Goal: Task Accomplishment & Management: Complete application form

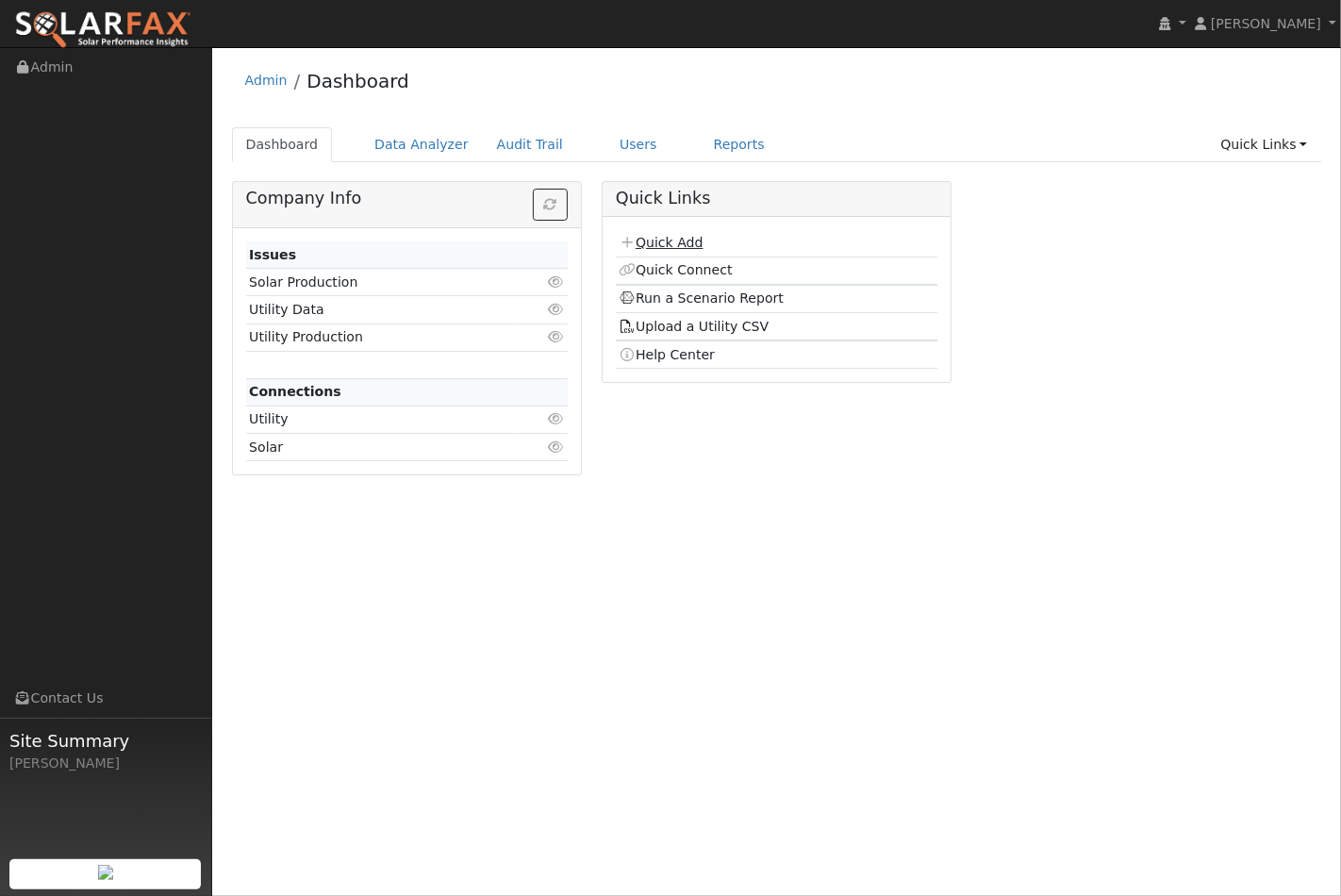
click at [657, 241] on link "Quick Add" at bounding box center [660, 242] width 84 height 15
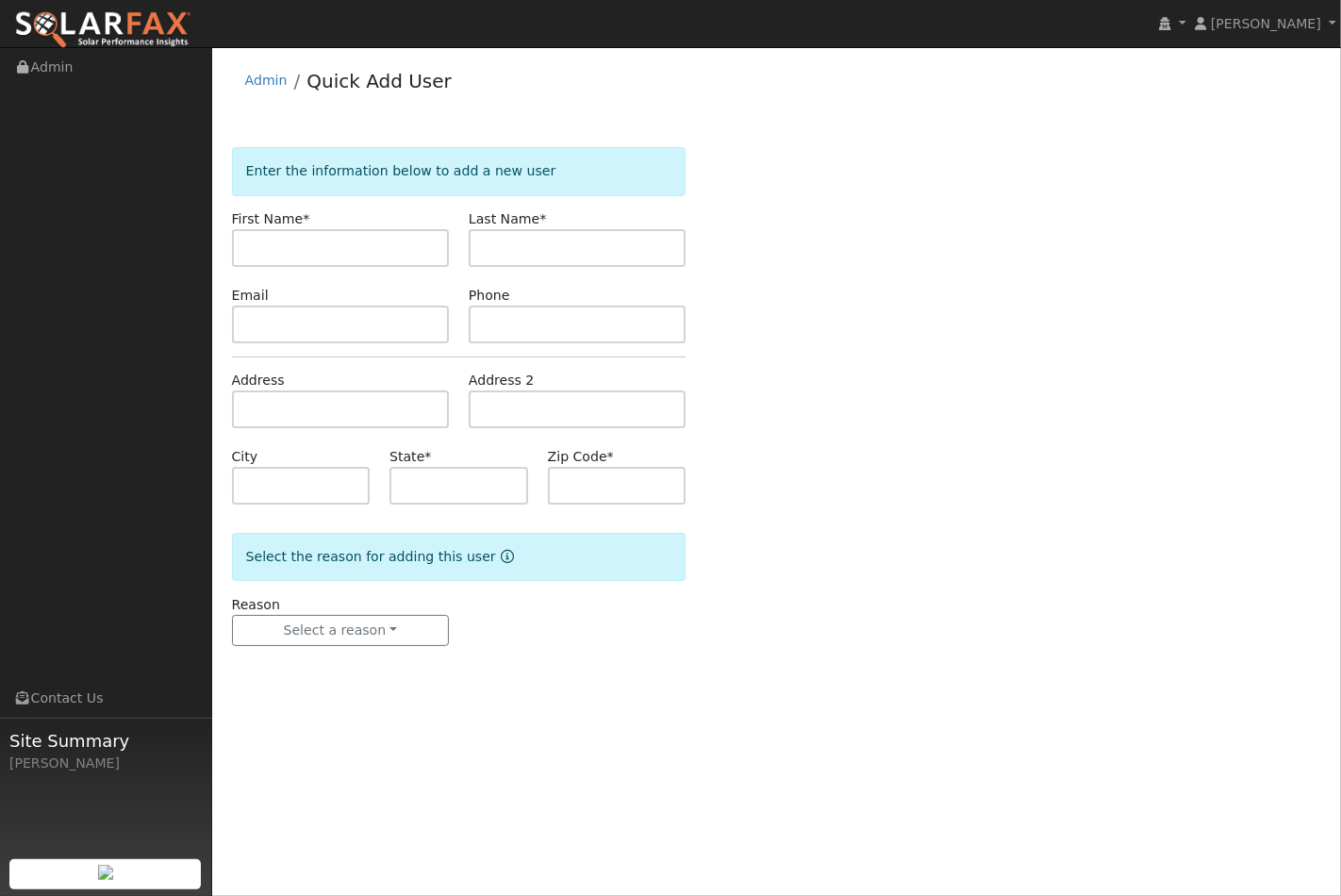
click at [319, 243] on input "text" at bounding box center [340, 248] width 217 height 38
drag, startPoint x: 578, startPoint y: 294, endPoint x: 468, endPoint y: 315, distance: 112.0
drag, startPoint x: 468, startPoint y: 315, endPoint x: 308, endPoint y: 246, distance: 174.2
click at [308, 246] on input "[PERSON_NAME]" at bounding box center [340, 248] width 217 height 38
type input "t"
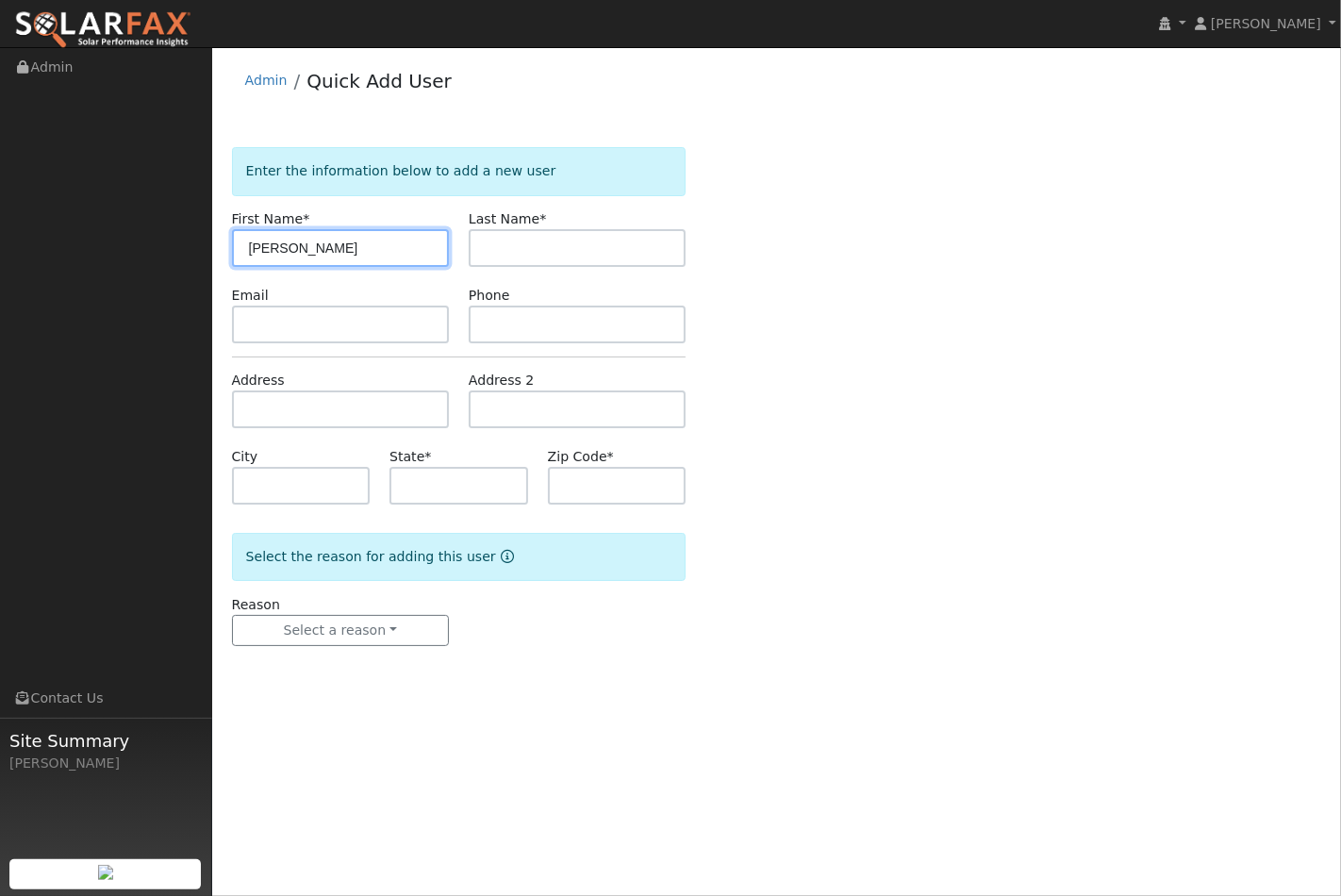
type input "[PERSON_NAME]"
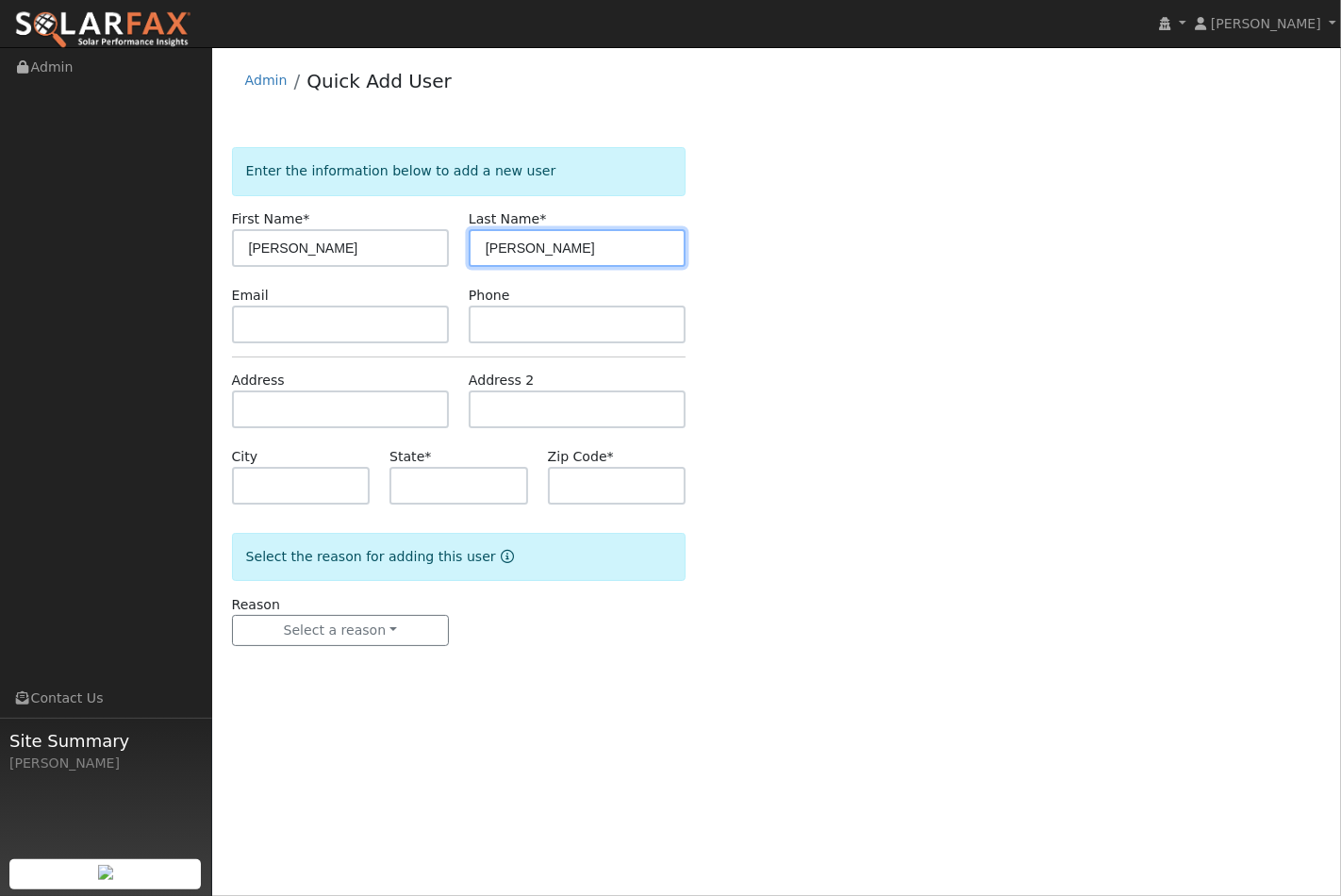
type input "[PERSON_NAME]"
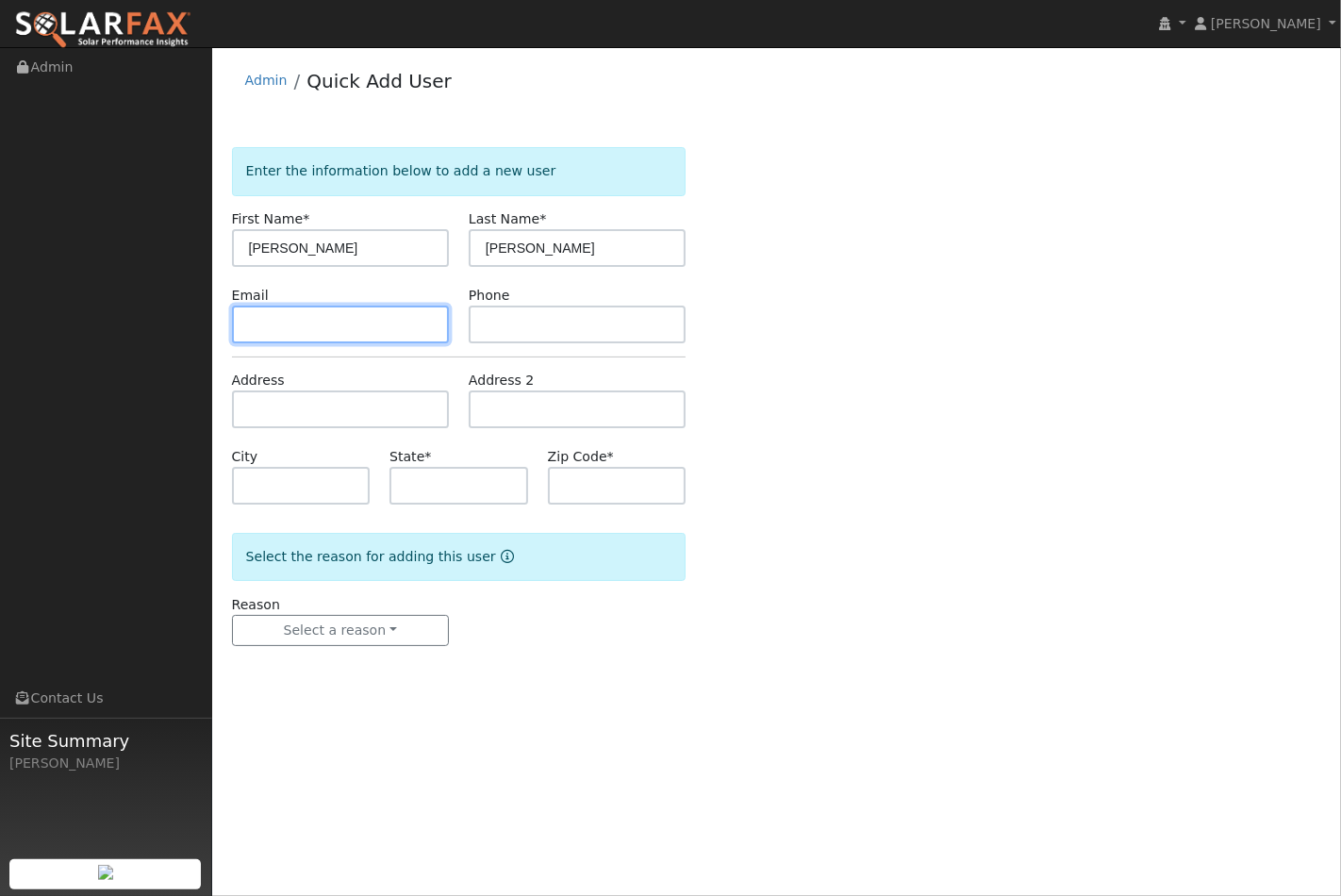
drag, startPoint x: 283, startPoint y: 318, endPoint x: 32, endPoint y: 362, distance: 254.8
click at [283, 317] on input "text" at bounding box center [340, 324] width 217 height 38
drag, startPoint x: 309, startPoint y: 323, endPoint x: 299, endPoint y: 323, distance: 10.0
click at [309, 323] on input "text" at bounding box center [340, 324] width 217 height 38
paste input "[EMAIL_ADDRESS][DOMAIN_NAME]"
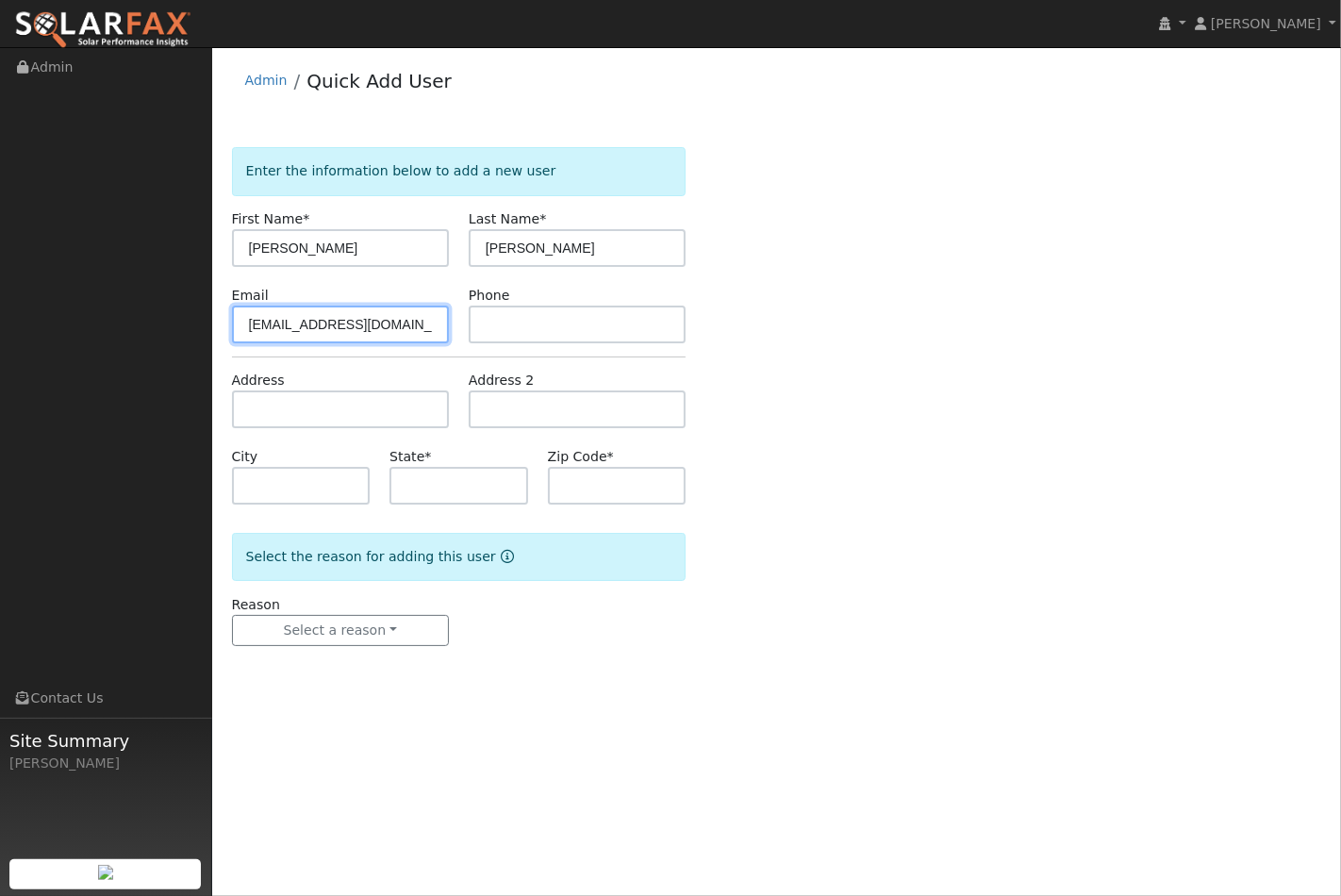
type input "[EMAIL_ADDRESS][DOMAIN_NAME]"
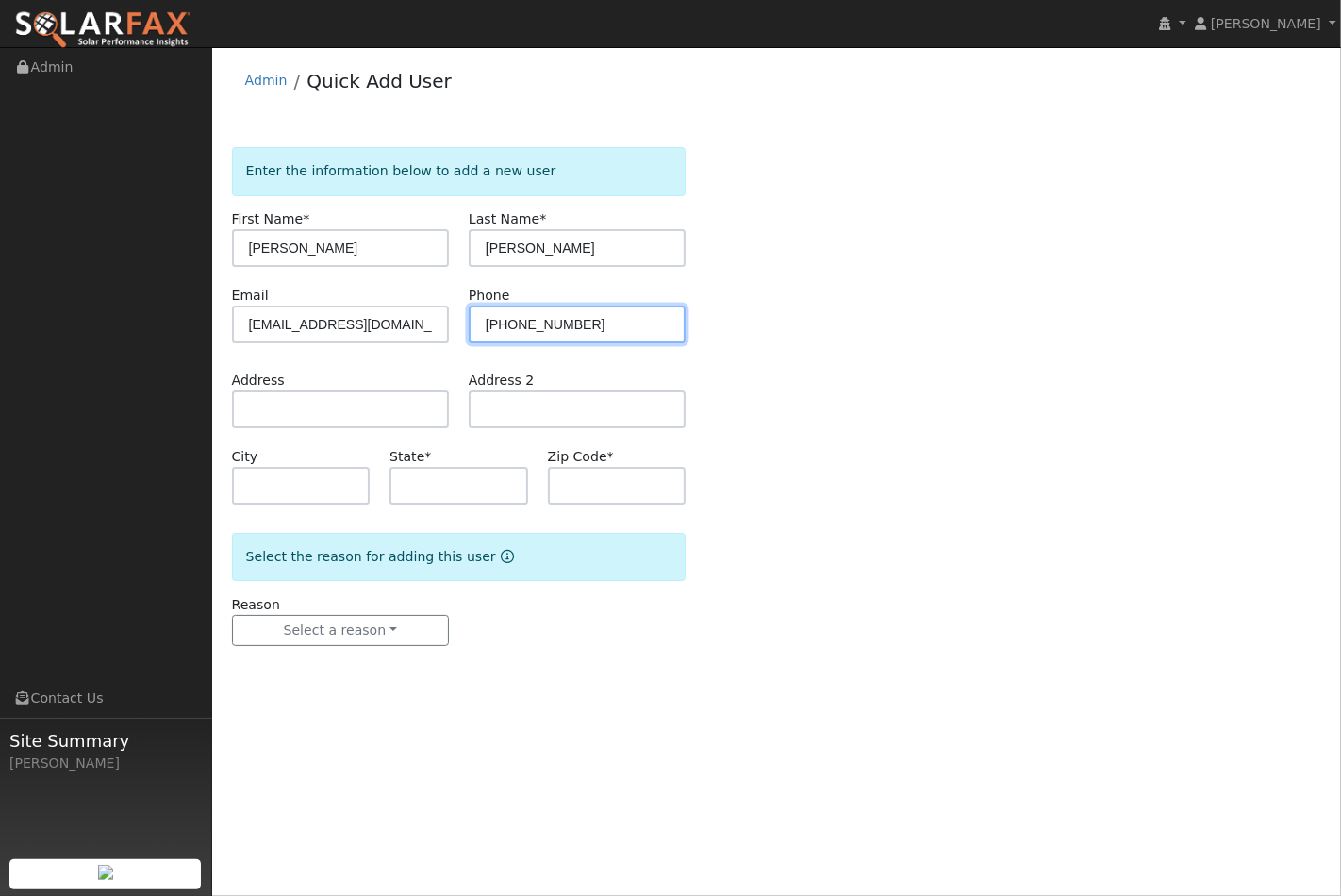
type input "[PHONE_NUMBER]"
click at [289, 404] on input "text" at bounding box center [340, 409] width 217 height 38
paste input "[URL][DOMAIN_NAME]"
type input "[URL][DOMAIN_NAME]"
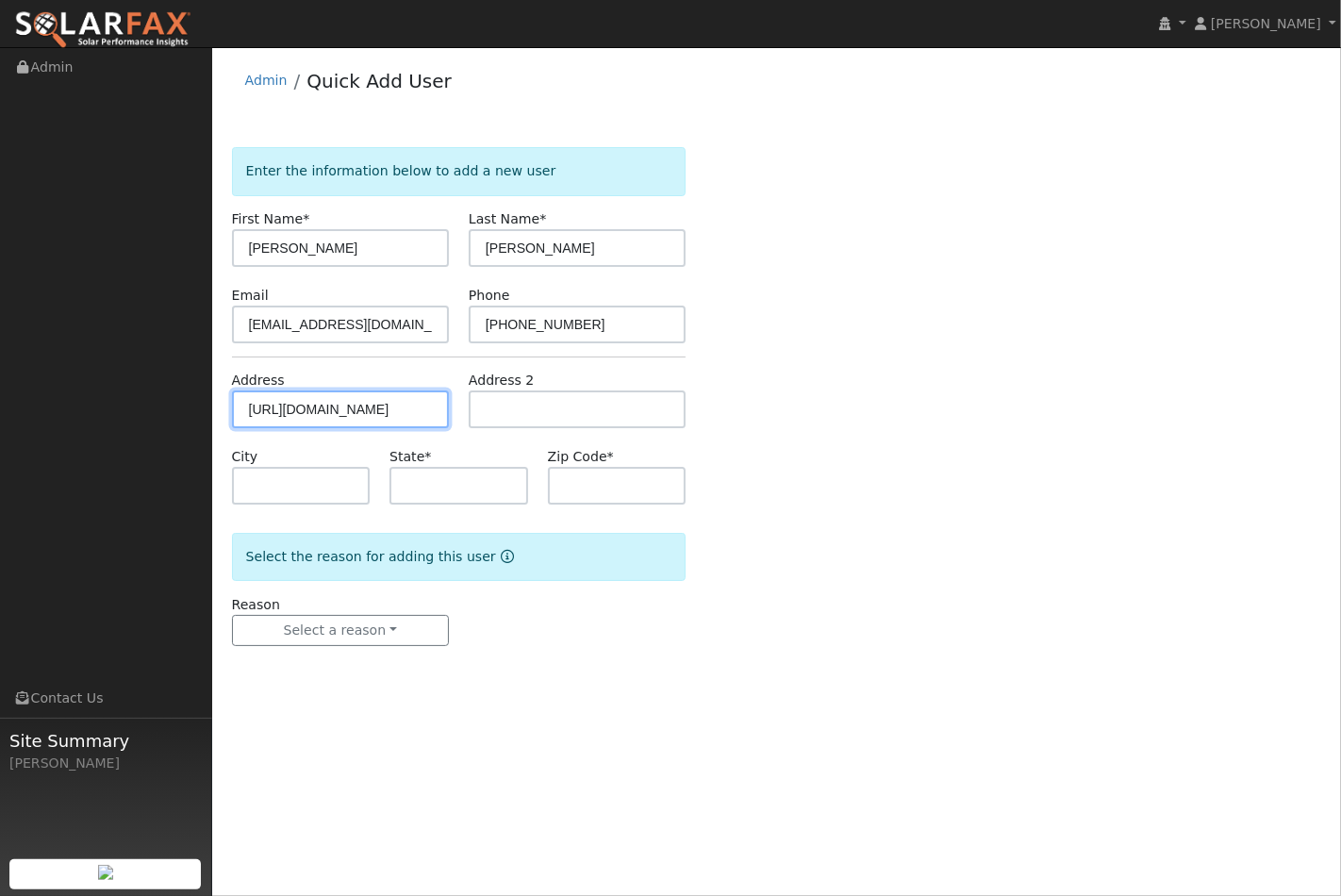
drag, startPoint x: 157, startPoint y: 386, endPoint x: -135, endPoint y: 356, distance: 293.5
click at [0, 356] on html "installed [PERSON_NAME] [PERSON_NAME] Profile My Company Help Center Terms Of S…" at bounding box center [670, 448] width 1341 height 896
click at [242, 407] on input "text" at bounding box center [340, 409] width 217 height 38
paste input "[STREET_ADDRESS][PERSON_NAME][PERSON_NAME]"
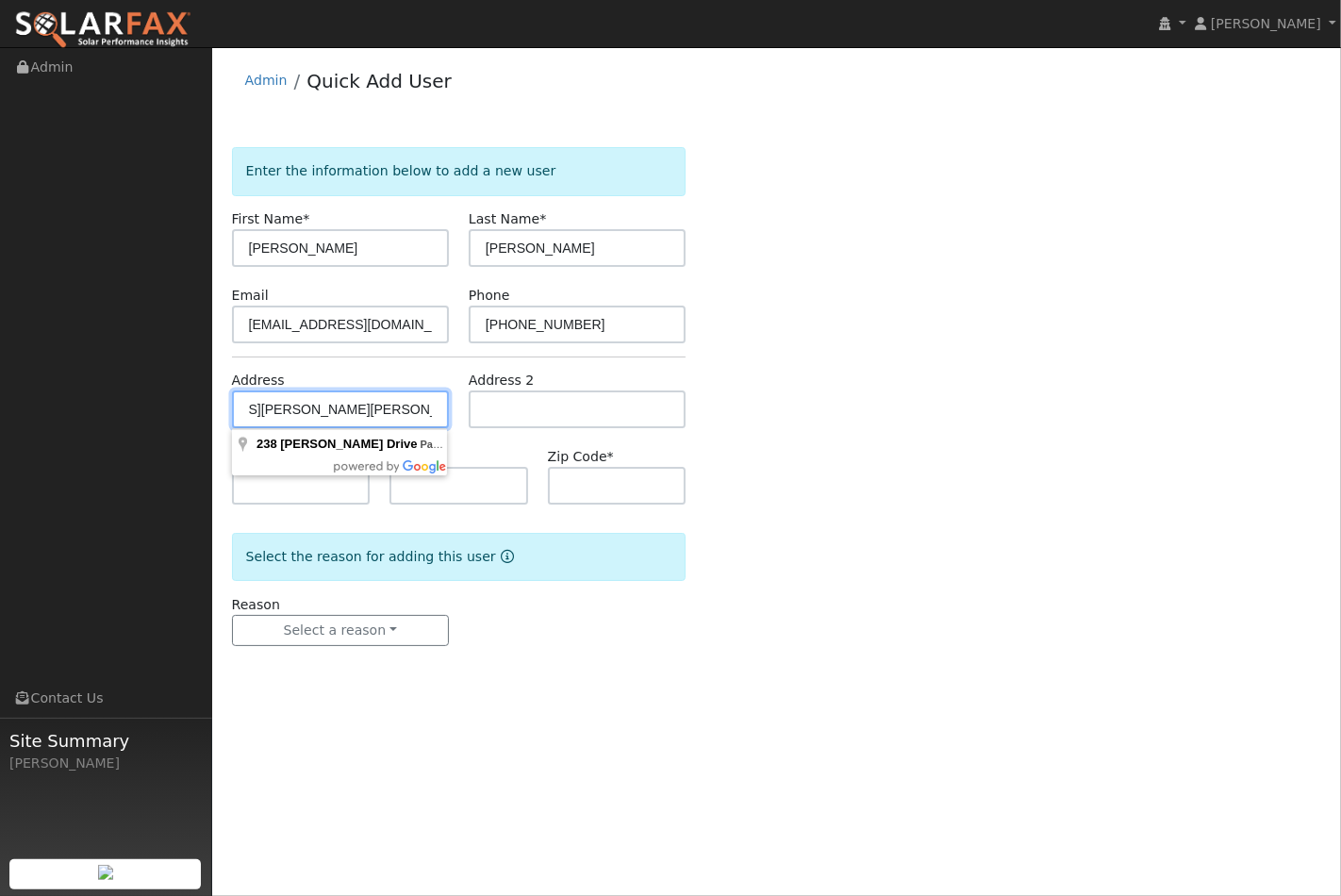
type input "[STREET_ADDRESS][PERSON_NAME]"
type input "Paso [PERSON_NAME]"
type input "CA"
type input "93446"
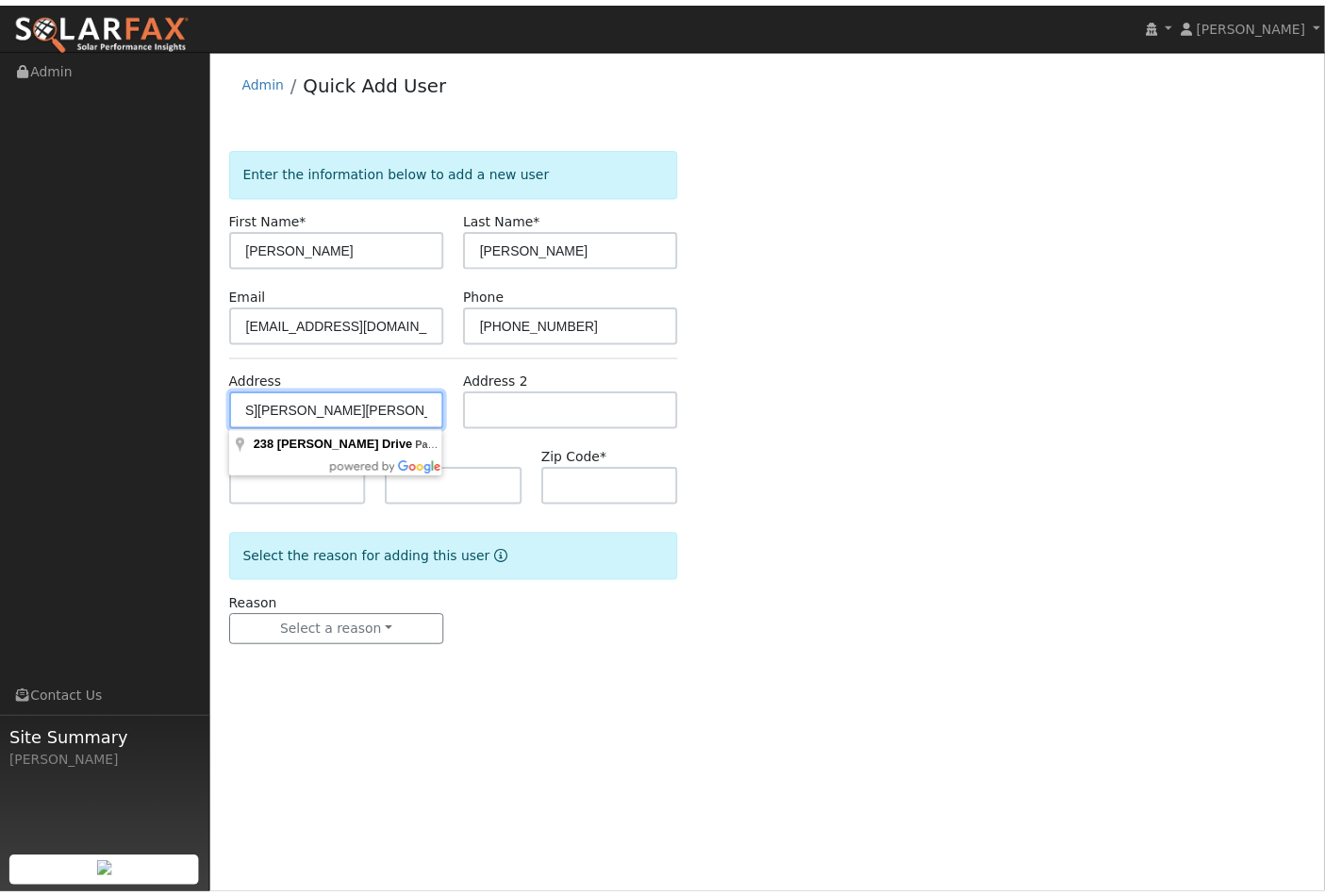
scroll to position [0, 0]
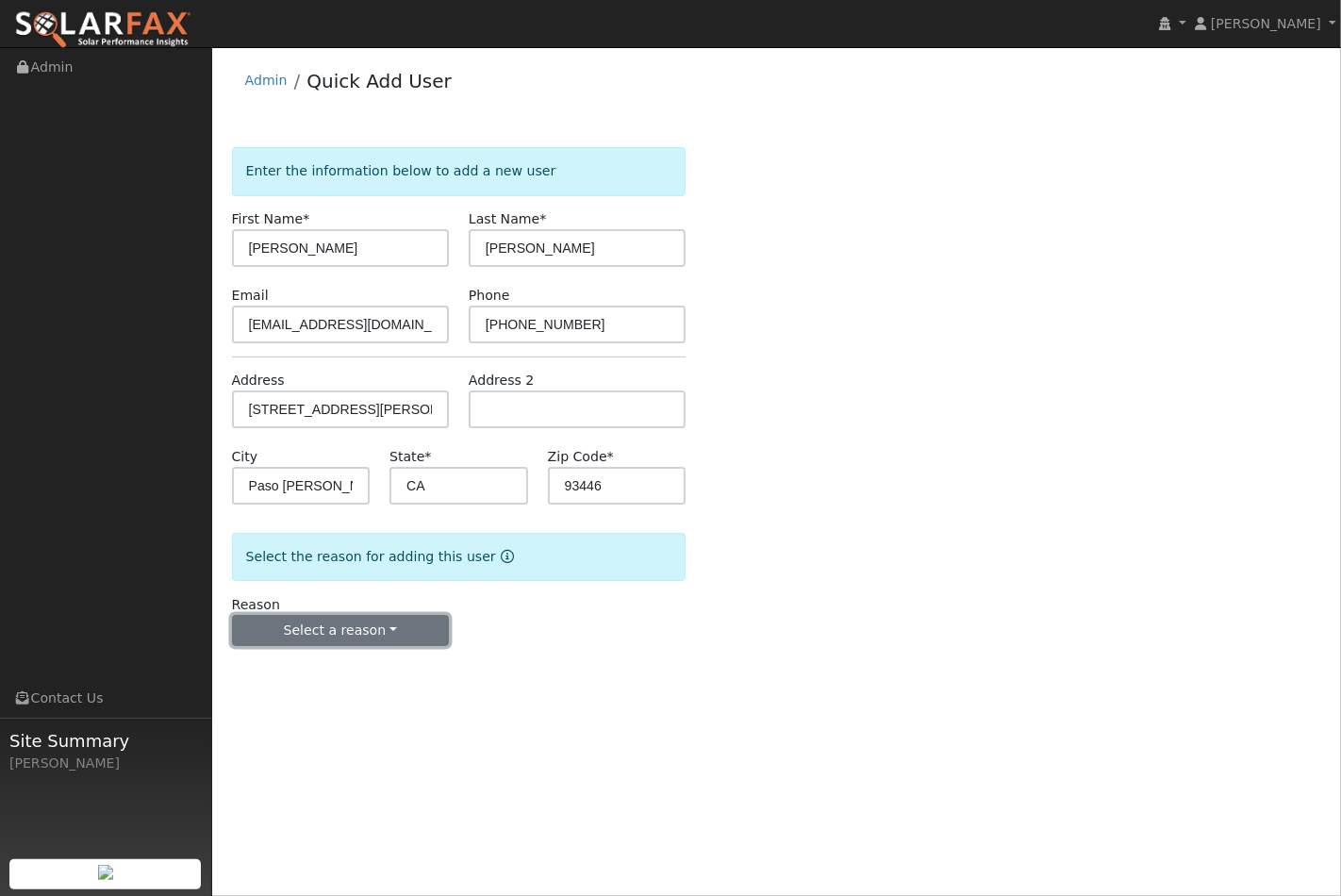
click at [367, 641] on button "Select a reason" at bounding box center [340, 631] width 217 height 32
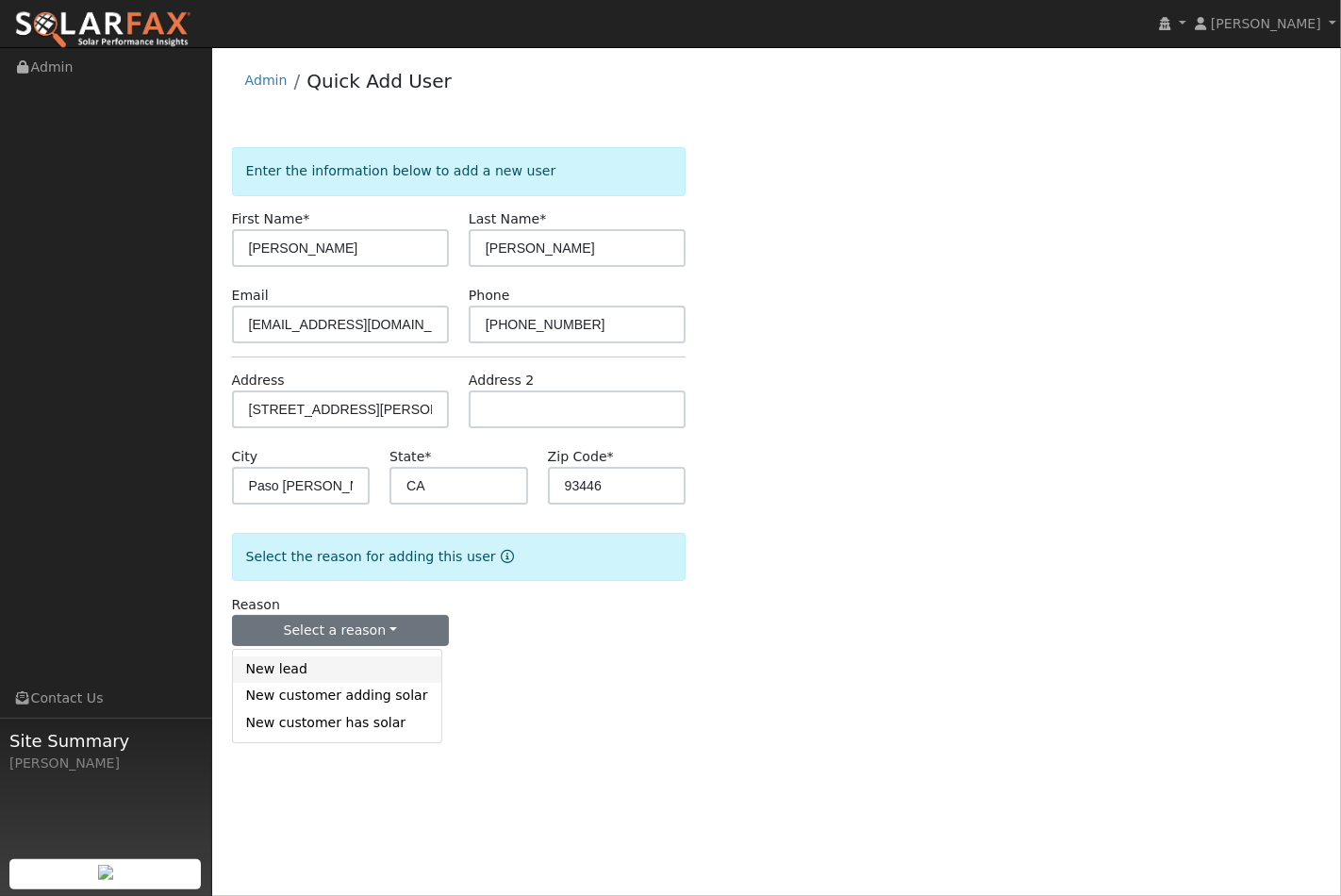
click at [334, 670] on link "New lead" at bounding box center [337, 670] width 208 height 27
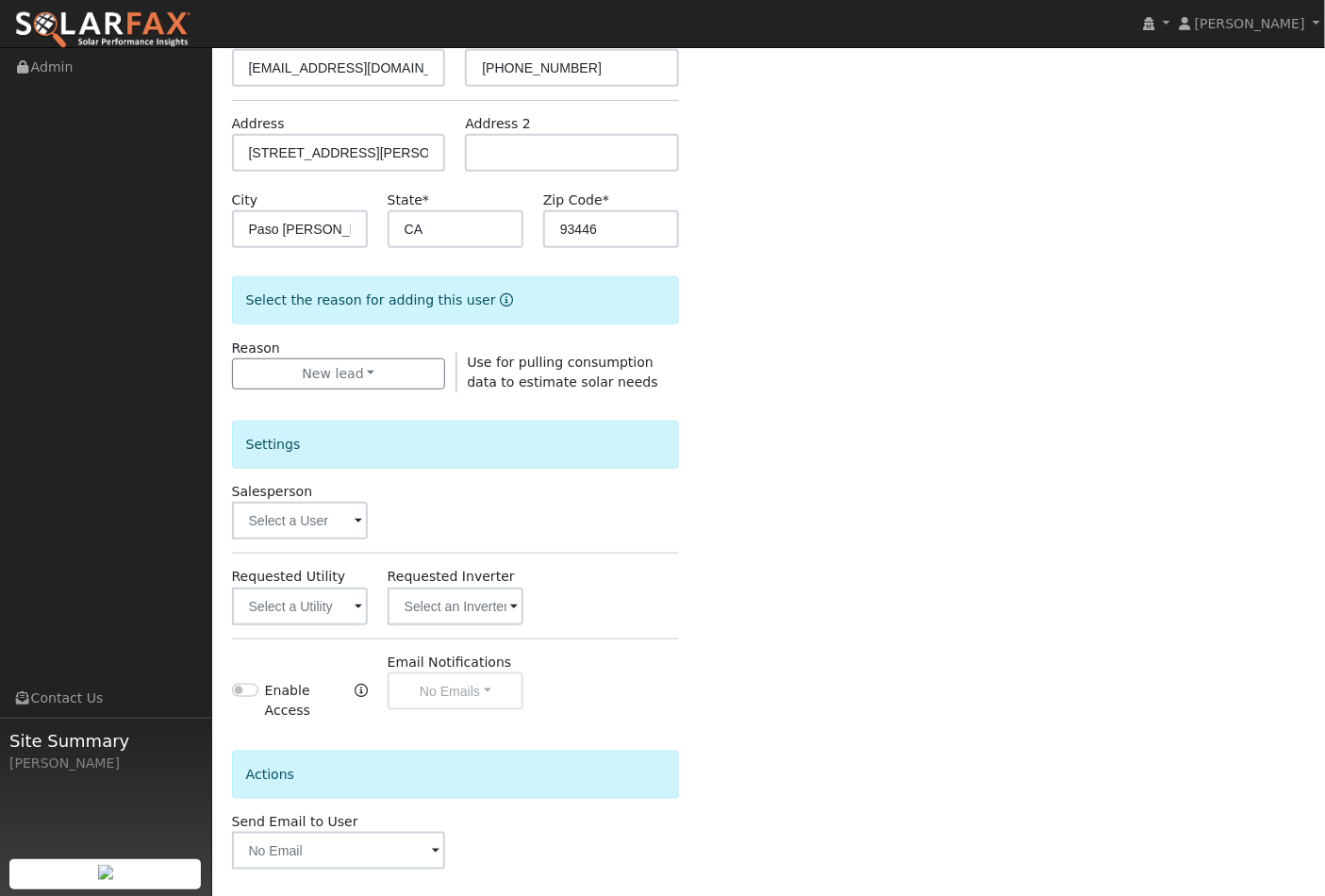
scroll to position [325, 0]
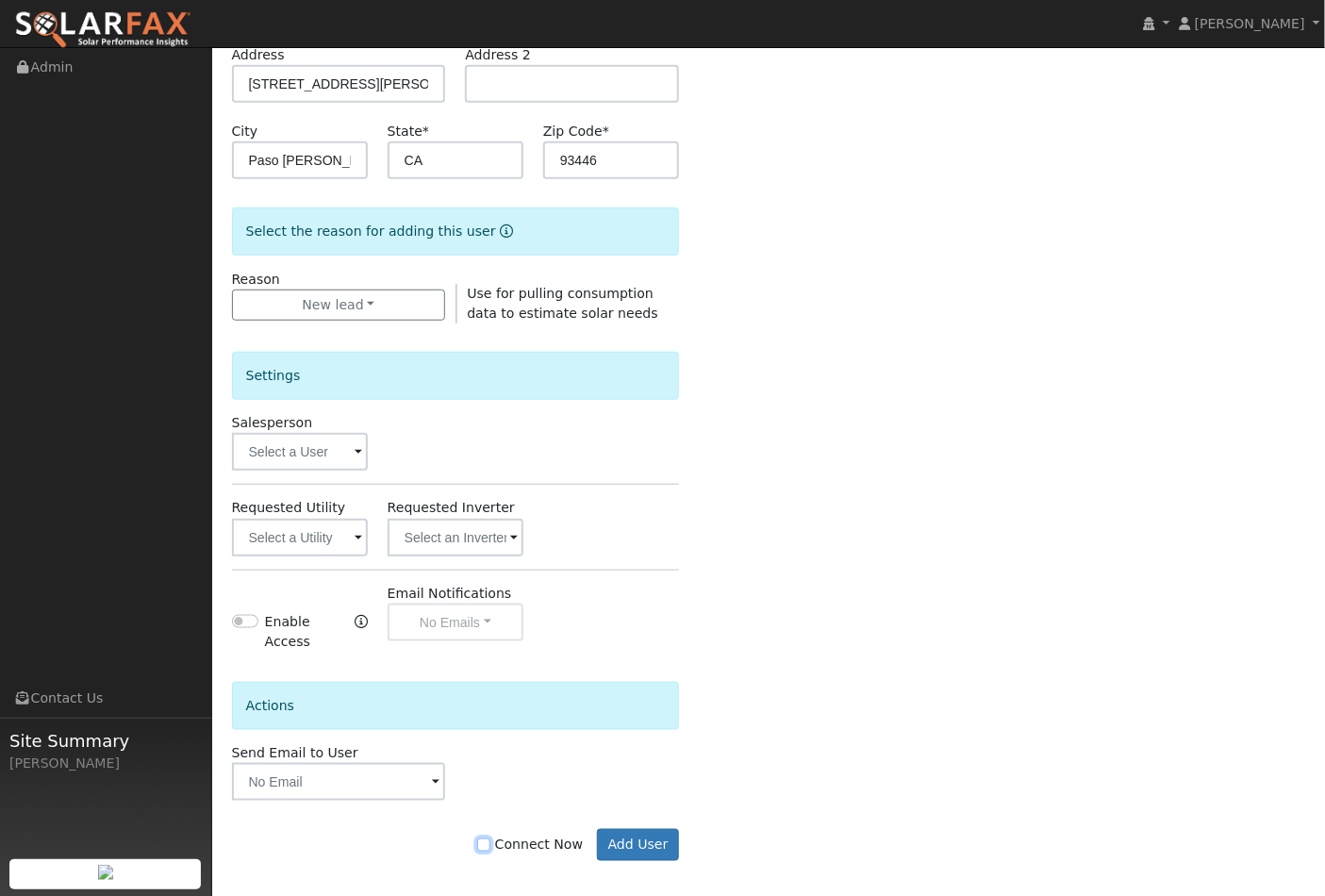
click at [491, 838] on input "Connect Now" at bounding box center [484, 844] width 13 height 13
checkbox input "true"
click at [665, 834] on button "Add User" at bounding box center [638, 844] width 82 height 32
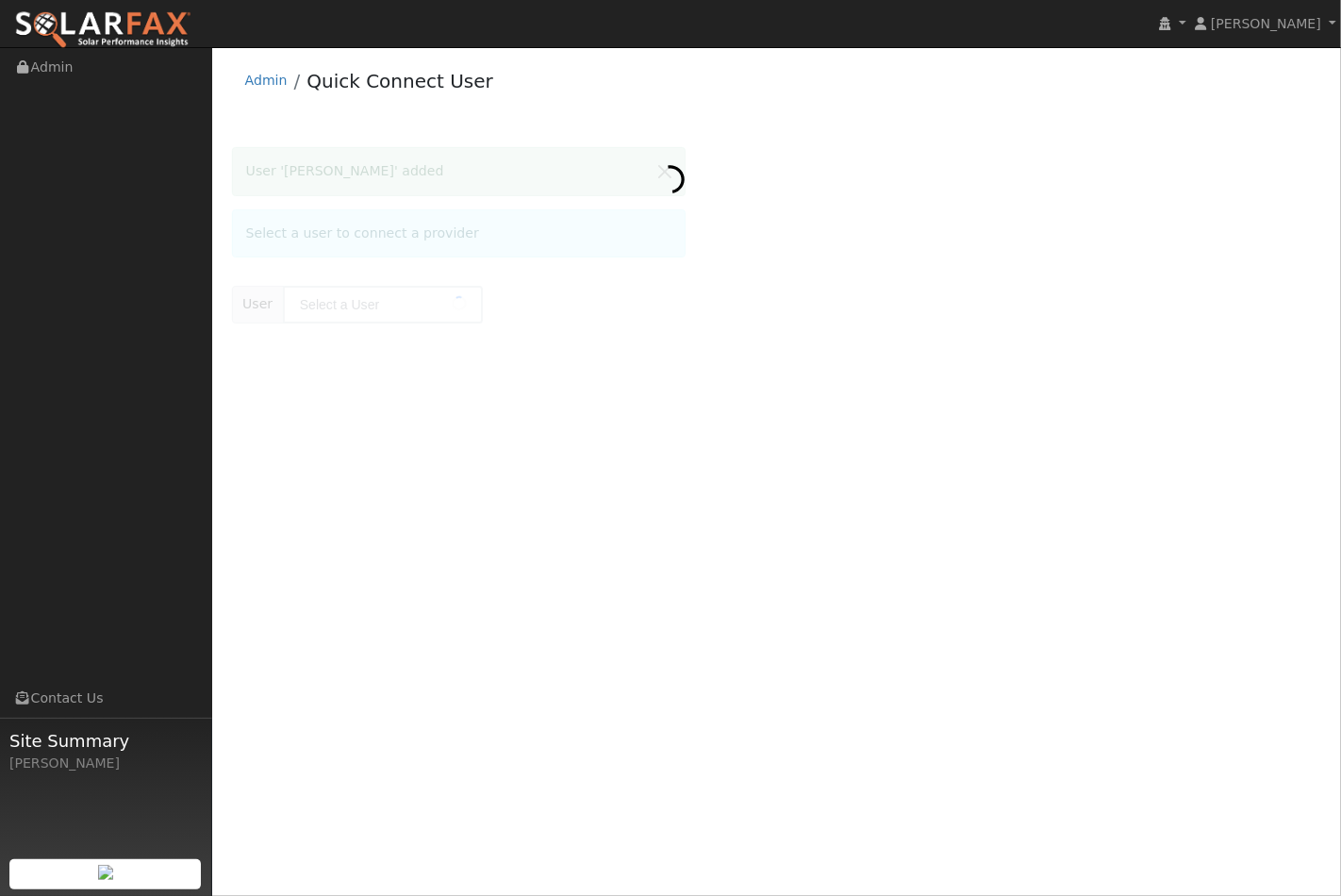
type input "[PERSON_NAME]"
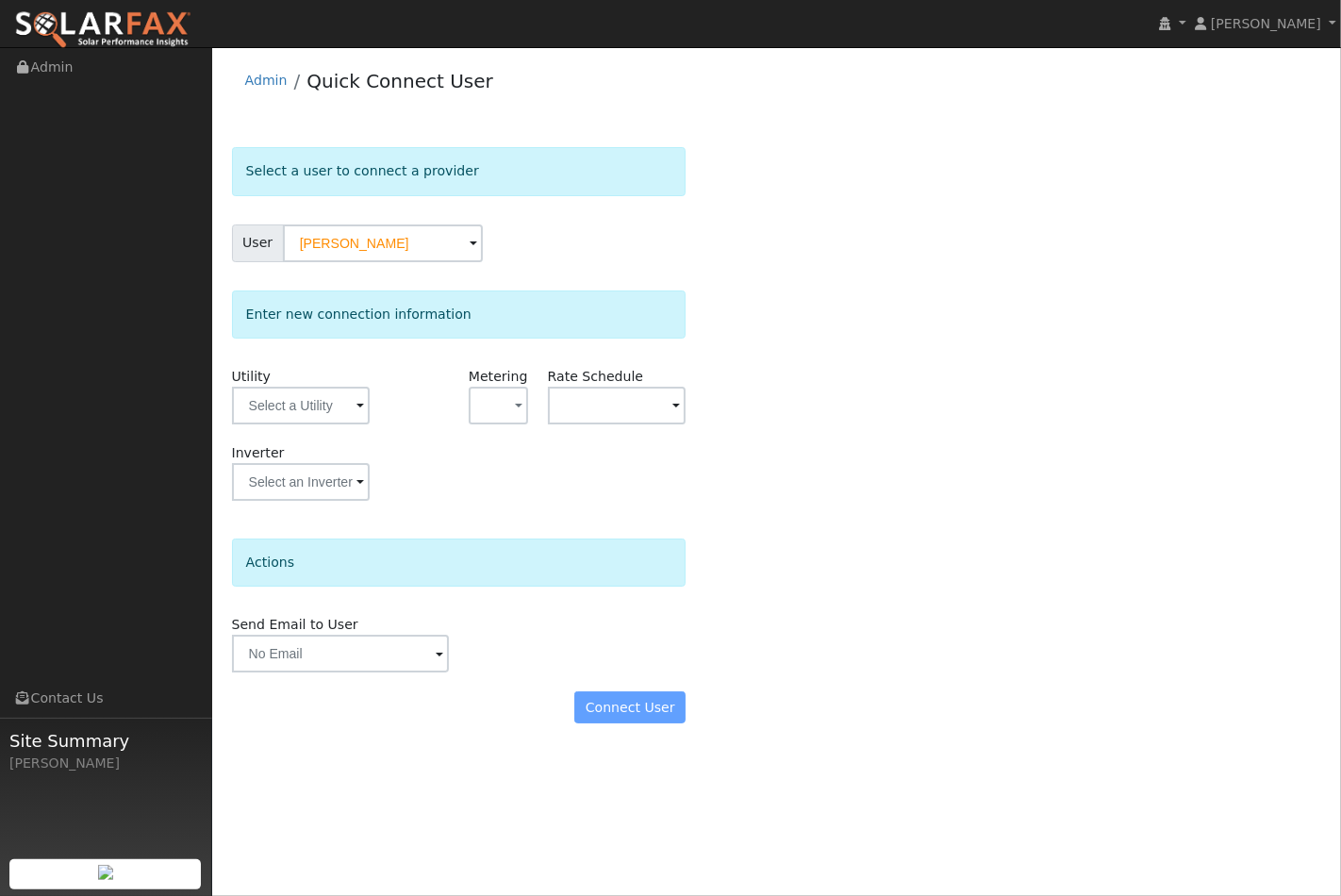
click at [356, 409] on span at bounding box center [360, 406] width 8 height 22
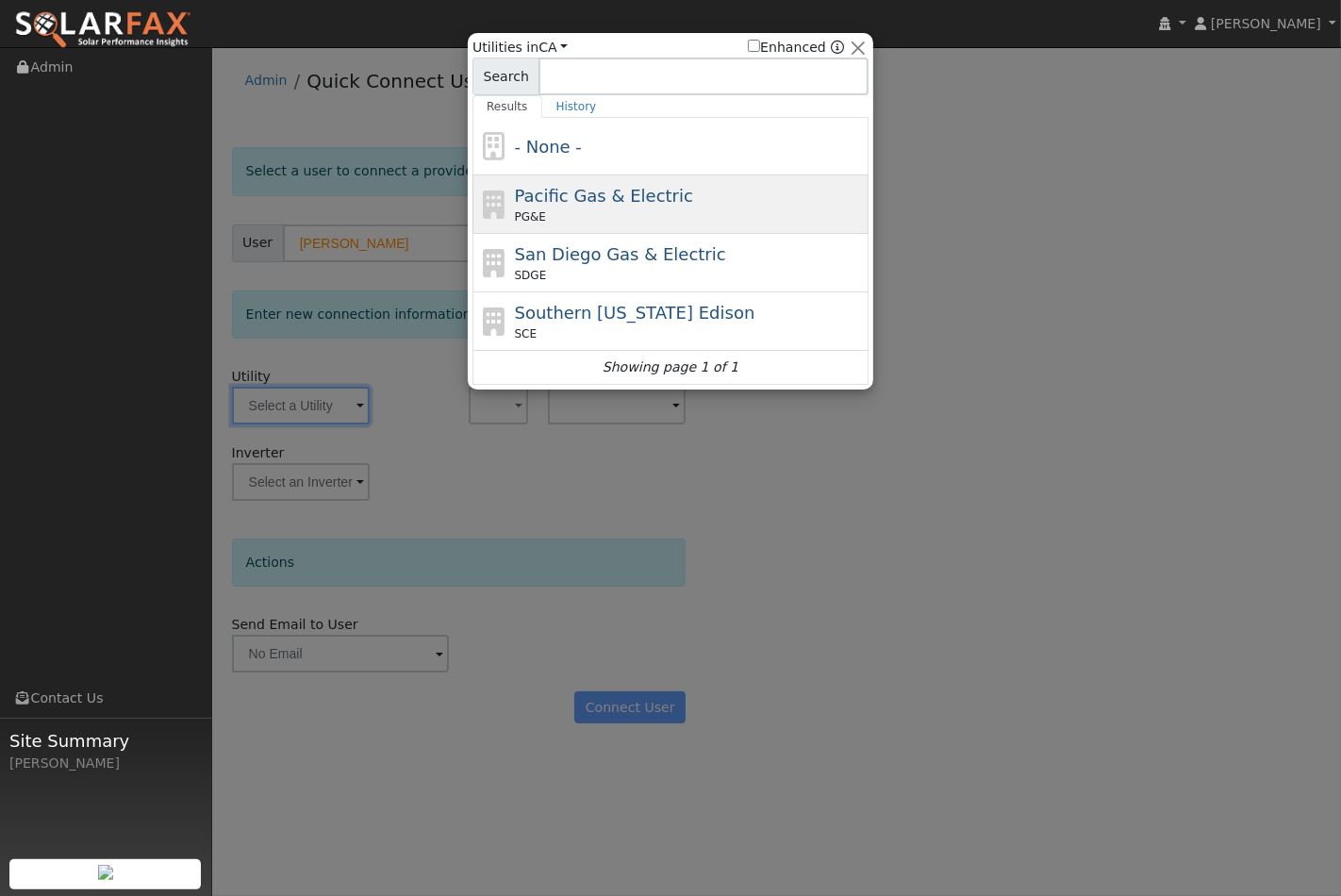
click at [578, 205] on span "Pacific Gas & Electric" at bounding box center [603, 196] width 178 height 20
type input "PG&E"
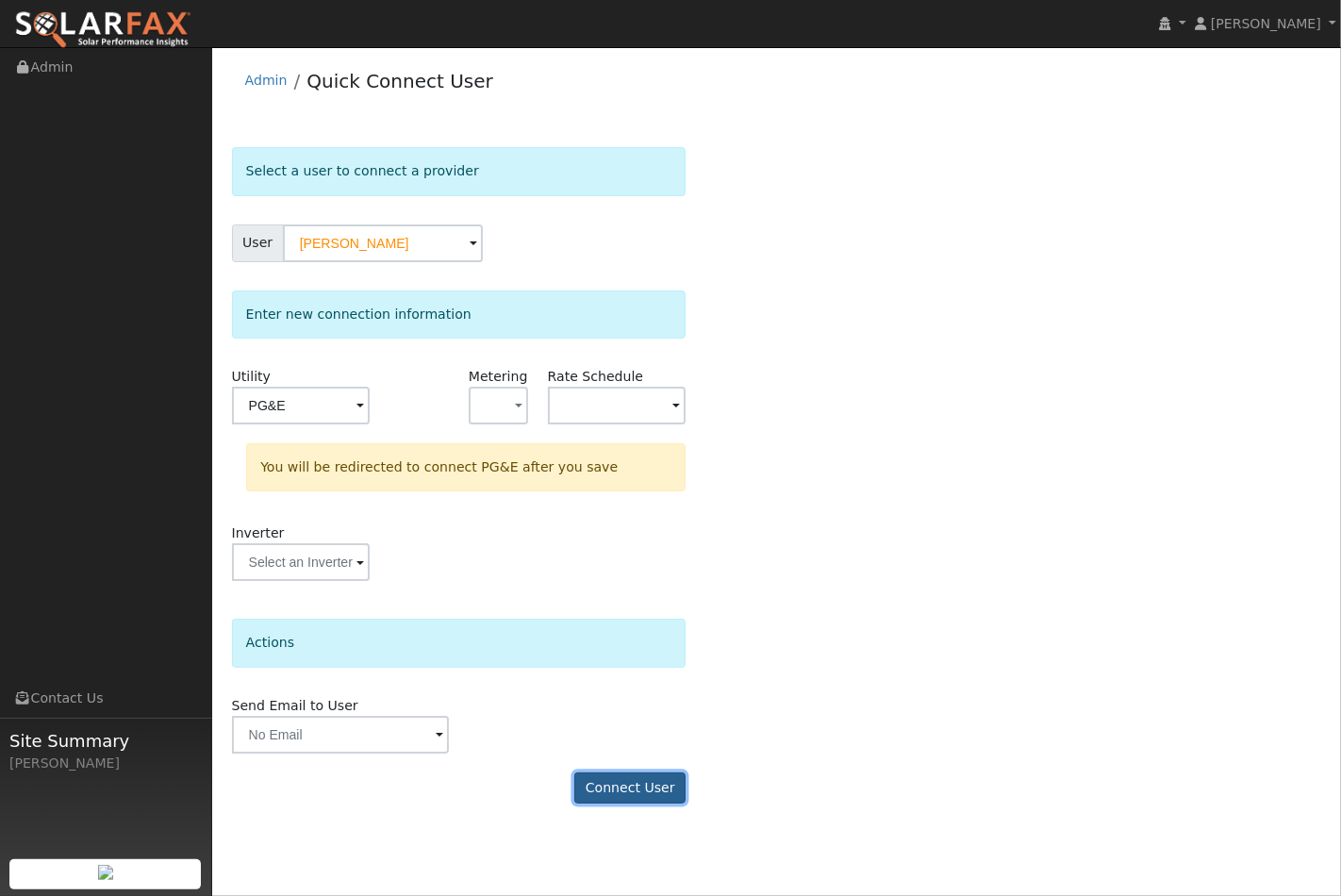
click at [626, 788] on button "Connect User" at bounding box center [630, 788] width 112 height 32
